Goal: Task Accomplishment & Management: Manage account settings

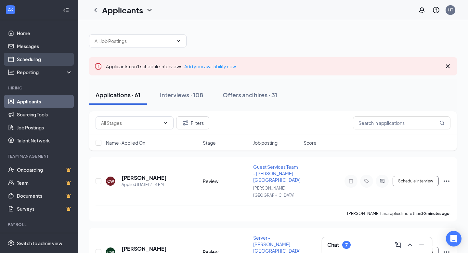
click at [48, 57] on link "Scheduling" at bounding box center [45, 59] width 56 height 13
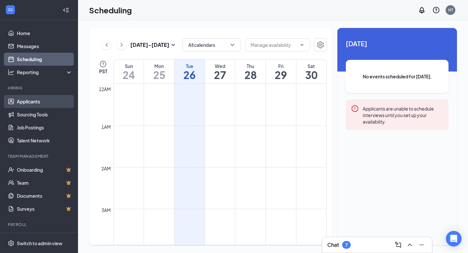
click at [26, 99] on link "Applicants" at bounding box center [45, 101] width 56 height 13
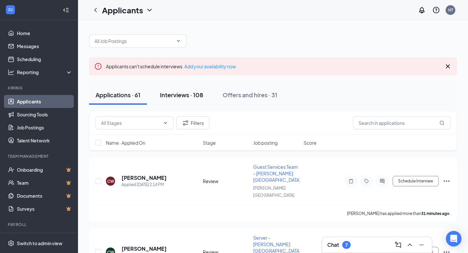
click at [193, 93] on div "Interviews · 108" at bounding box center [181, 95] width 43 height 8
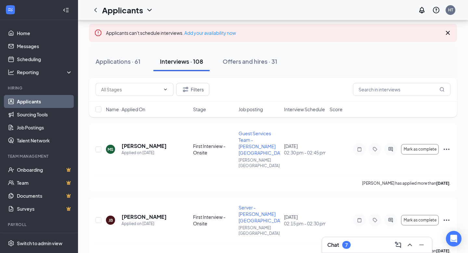
scroll to position [37, 0]
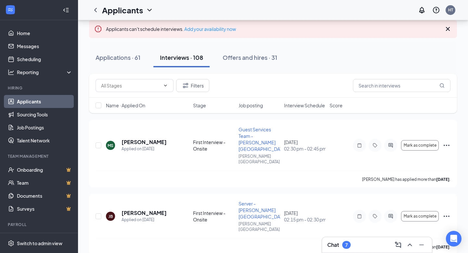
click at [253, 107] on span "Job posting" at bounding box center [251, 105] width 24 height 7
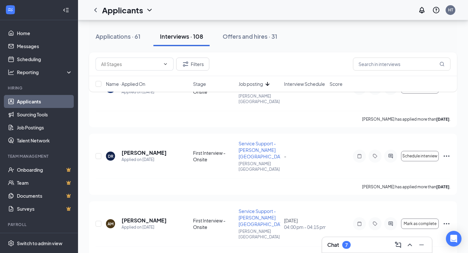
scroll to position [70, 0]
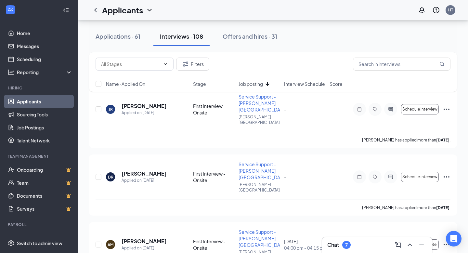
click at [261, 83] on span "Job posting" at bounding box center [251, 84] width 24 height 7
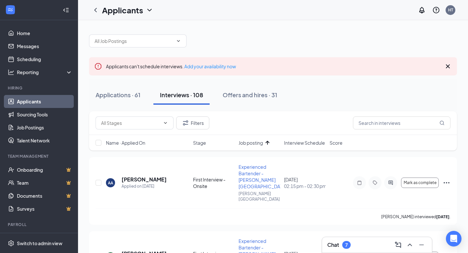
click at [303, 144] on span "Interview Schedule" at bounding box center [304, 143] width 41 height 7
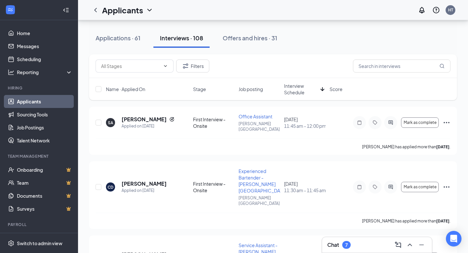
scroll to position [57, 0]
click at [300, 90] on span "Interview Schedule" at bounding box center [301, 88] width 34 height 13
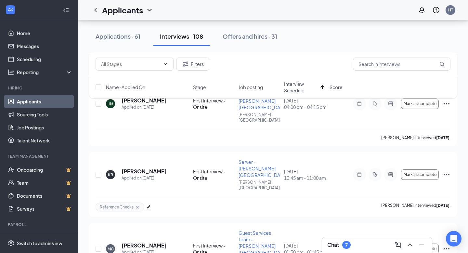
scroll to position [911, 0]
click at [321, 85] on icon "ArrowUp" at bounding box center [323, 87] width 8 height 8
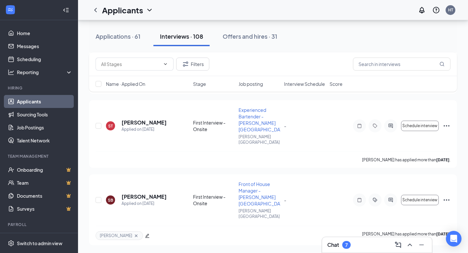
scroll to position [491, 0]
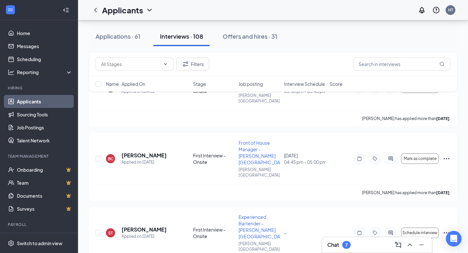
click at [313, 85] on span "Interview Schedule" at bounding box center [304, 84] width 41 height 7
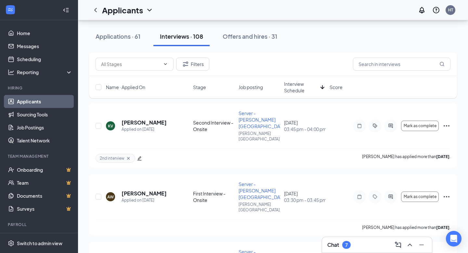
scroll to position [2667, 0]
click at [398, 61] on input "text" at bounding box center [402, 64] width 98 height 13
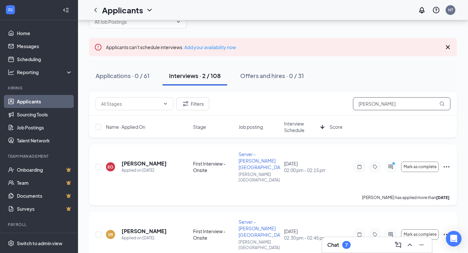
scroll to position [18, 0]
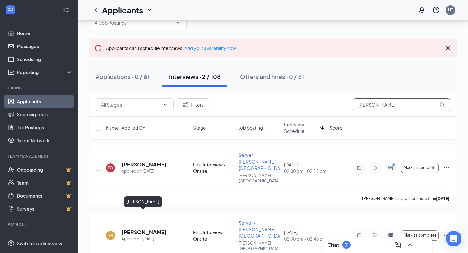
type input "[PERSON_NAME]"
click at [132, 229] on h5 "[PERSON_NAME]" at bounding box center [144, 232] width 45 height 7
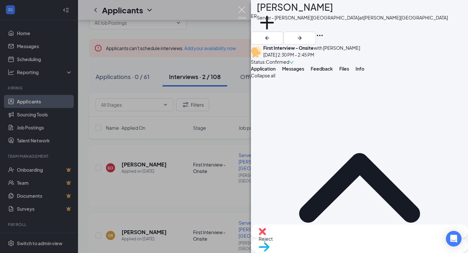
click at [241, 9] on img at bounding box center [242, 13] width 8 height 13
